Goal: Information Seeking & Learning: Learn about a topic

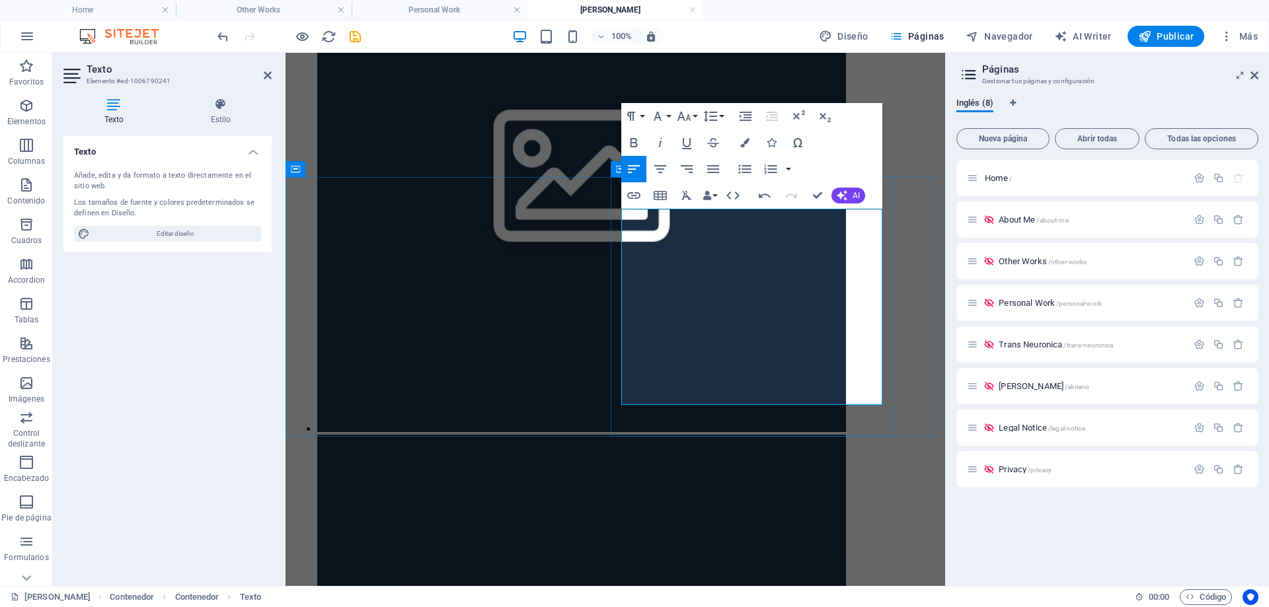
scroll to position [715, 2]
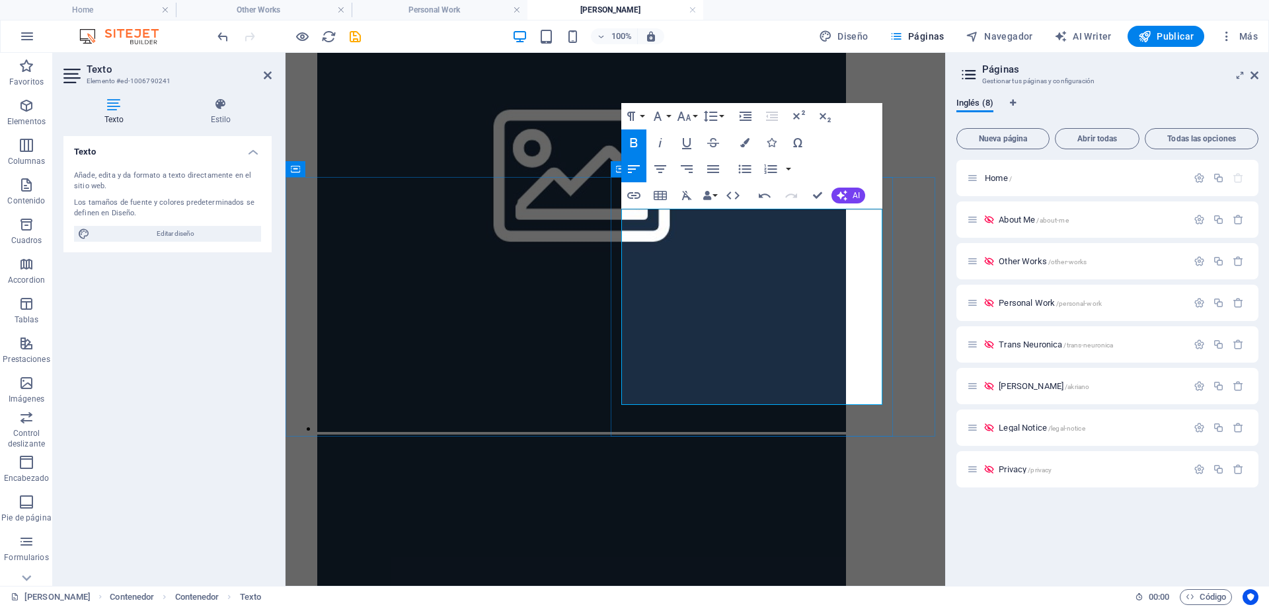
drag, startPoint x: 794, startPoint y: 379, endPoint x: 681, endPoint y: 395, distance: 114.1
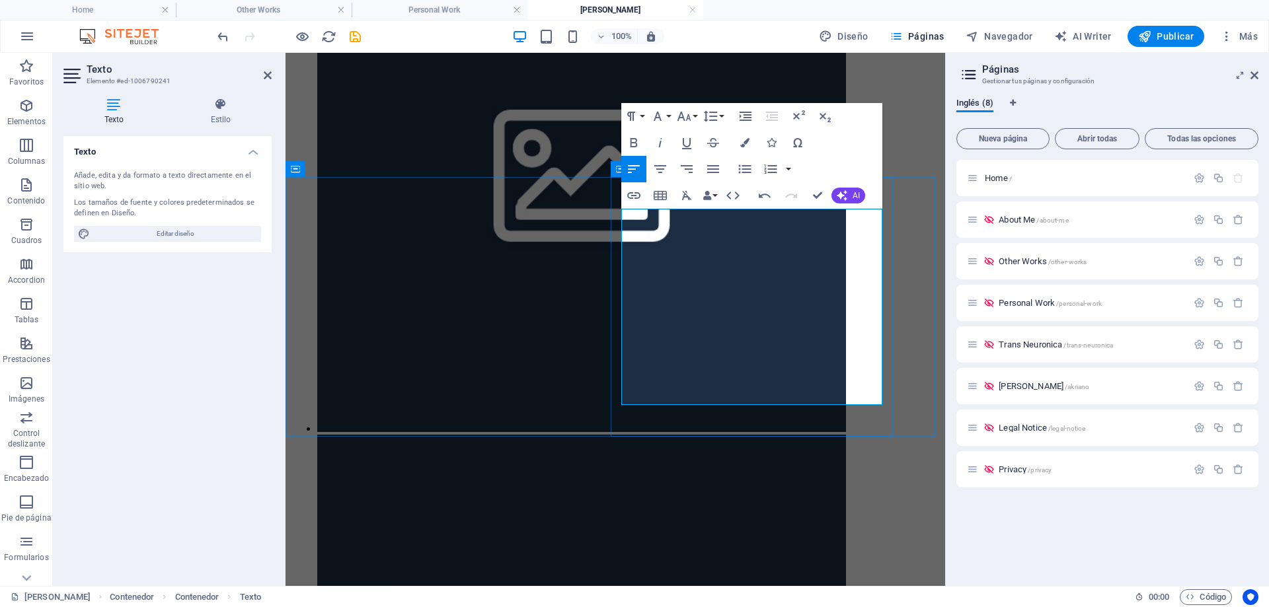
drag, startPoint x: 687, startPoint y: 396, endPoint x: 749, endPoint y: 394, distance: 61.5
